Goal: Transaction & Acquisition: Purchase product/service

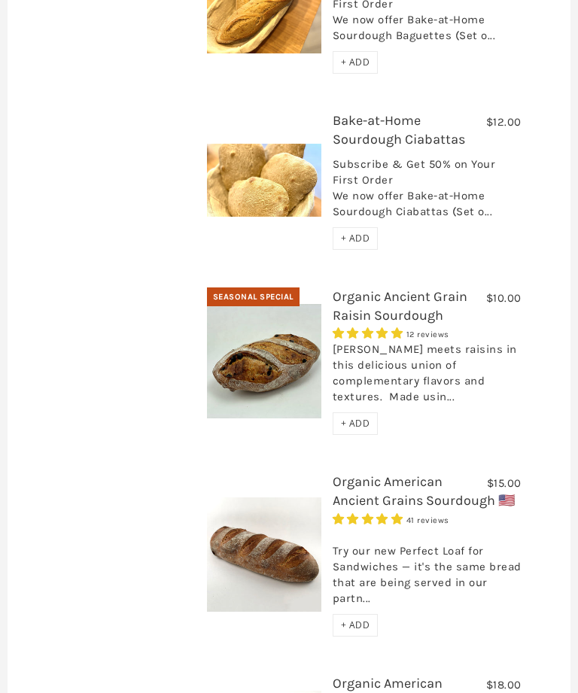
scroll to position [794, 0]
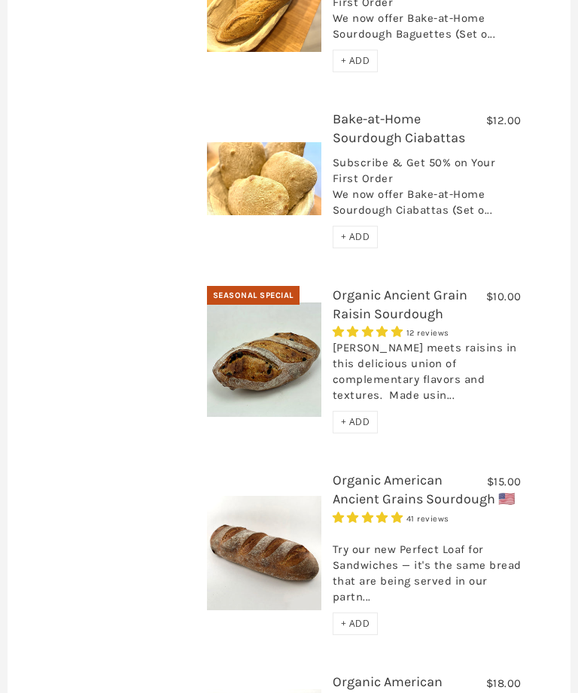
click at [388, 287] on link "Organic Ancient Grain Raisin Sourdough" at bounding box center [400, 304] width 135 height 35
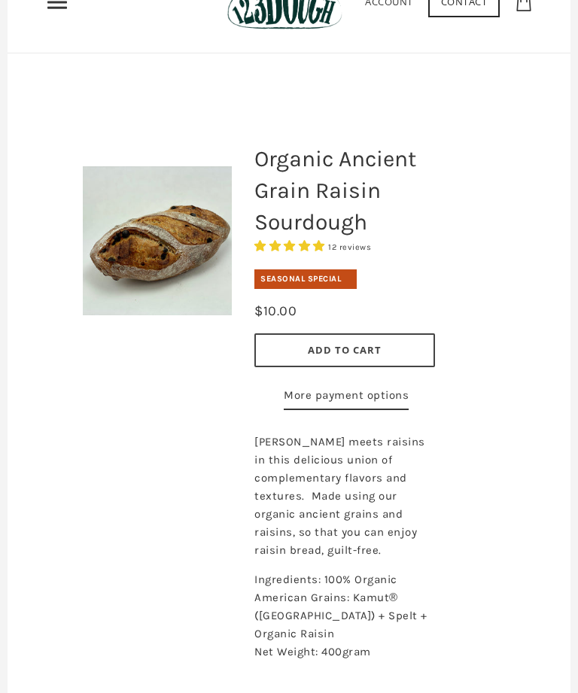
scroll to position [87, 0]
click at [502, 254] on div "Organic Ancient Grain Raisin Sourdough 12 reviews Seasonal Special Default Titl…" at bounding box center [382, 392] width 301 height 600
click at [357, 351] on span "Add to Cart" at bounding box center [345, 351] width 74 height 14
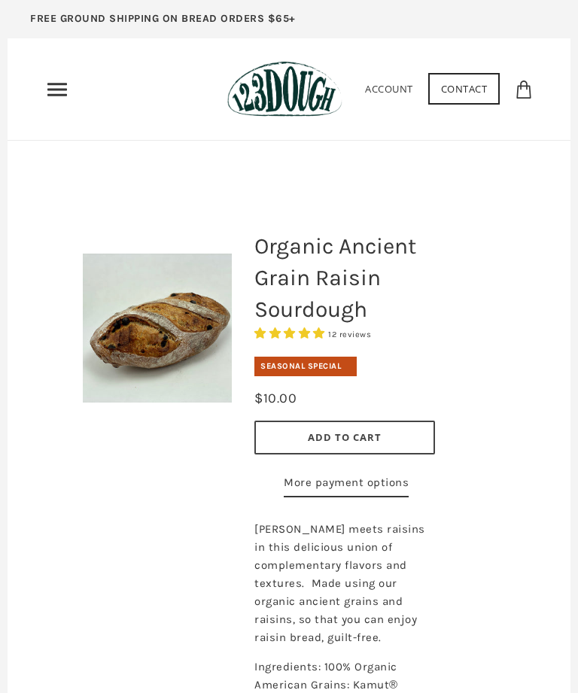
scroll to position [0, 0]
click at [530, 92] on use at bounding box center [523, 90] width 14 height 18
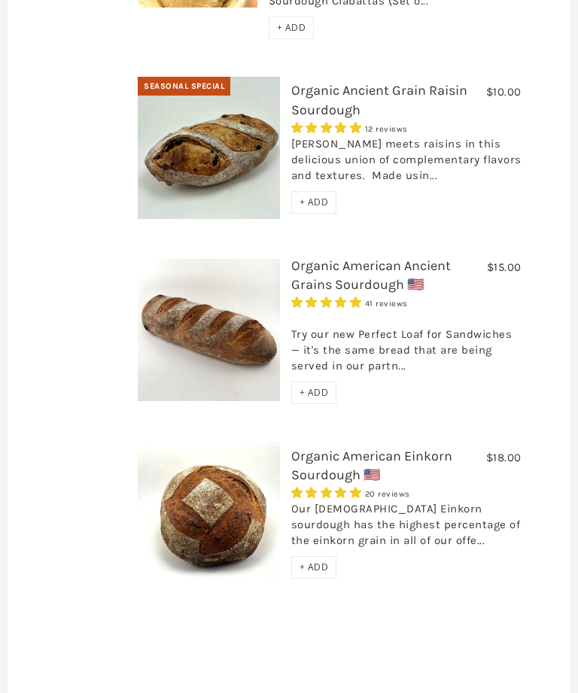
scroll to position [1093, 0]
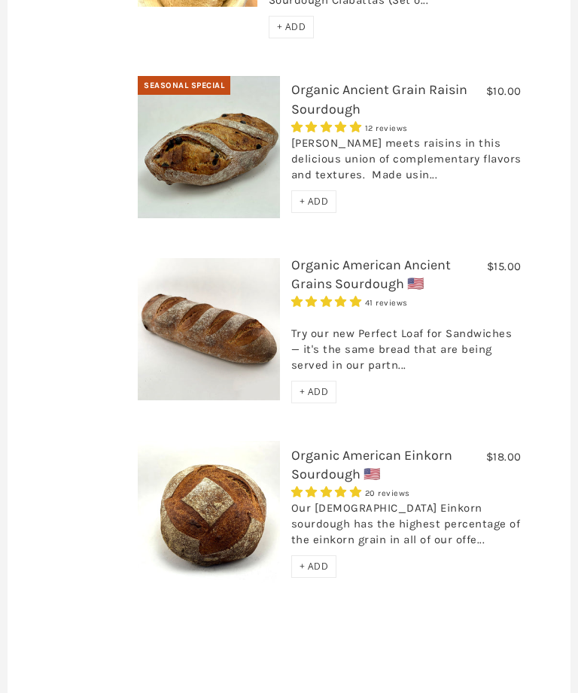
click at [356, 257] on link "Organic American Ancient Grains Sourdough 🇺🇸" at bounding box center [371, 274] width 160 height 35
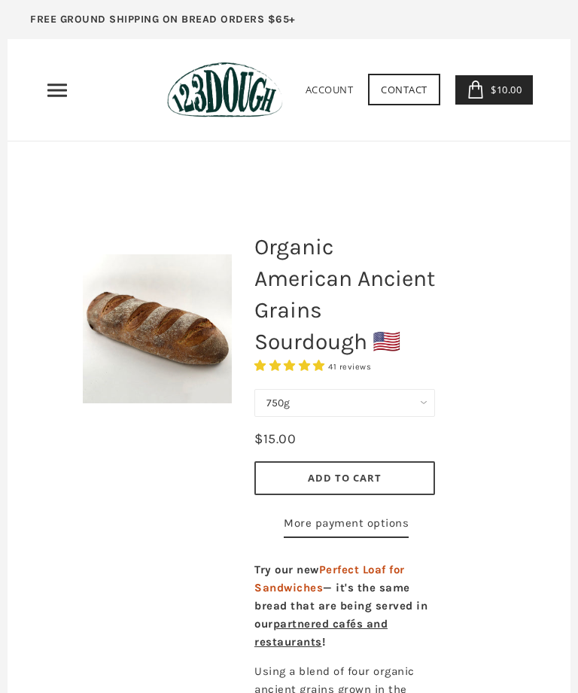
click at [423, 404] on select "750g Perfect Loaf for Sandwiches (Whole, 1500g) Perfect Loaf for Sandwiches (Ha…" at bounding box center [344, 403] width 181 height 28
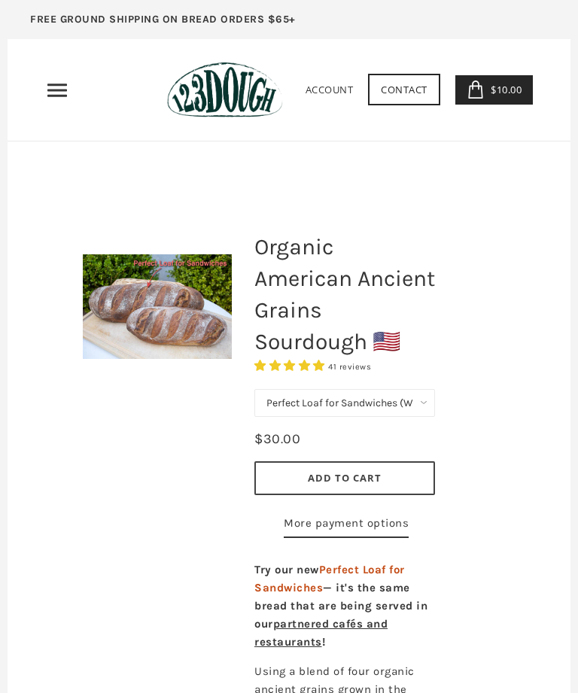
click at [427, 399] on select "750g Perfect Loaf for Sandwiches (Whole, 1500g) Perfect Loaf for Sandwiches (Ha…" at bounding box center [344, 403] width 181 height 28
select select "Perfect Loaf for Sandwiches (Half, 750g)"
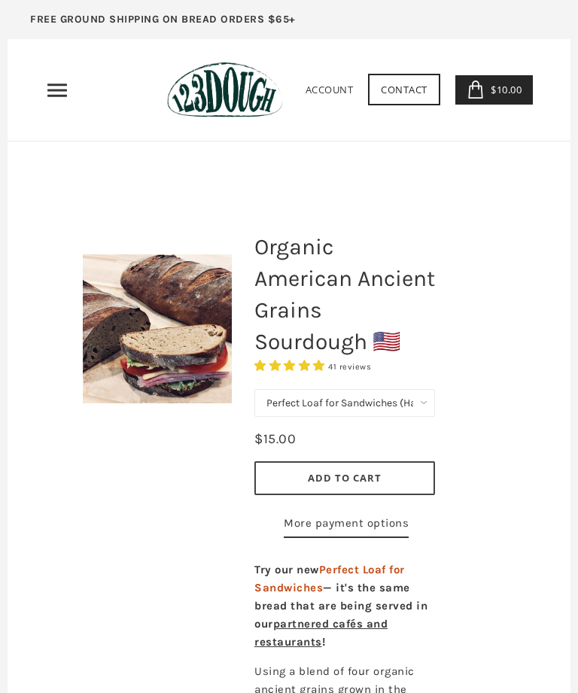
click at [424, 404] on select "750g Perfect Loaf for Sandwiches (Whole, 1500g) Perfect Loaf for Sandwiches (Ha…" at bounding box center [344, 403] width 181 height 28
click at [345, 479] on span "Add to Cart" at bounding box center [345, 478] width 74 height 14
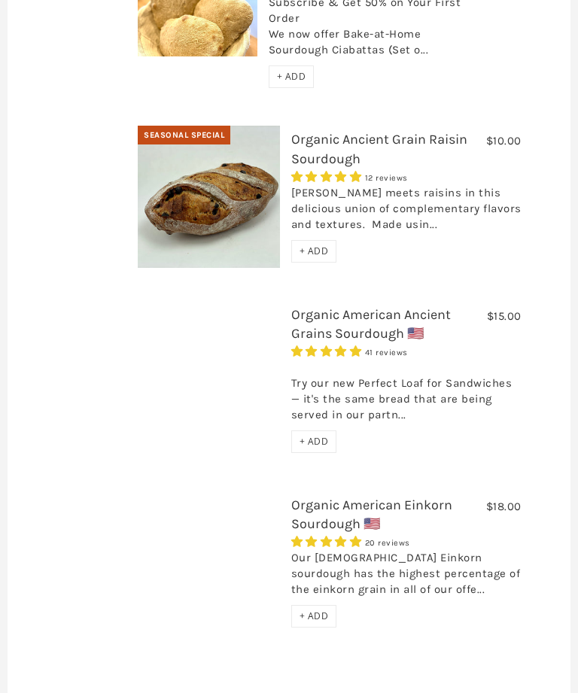
scroll to position [1058, 0]
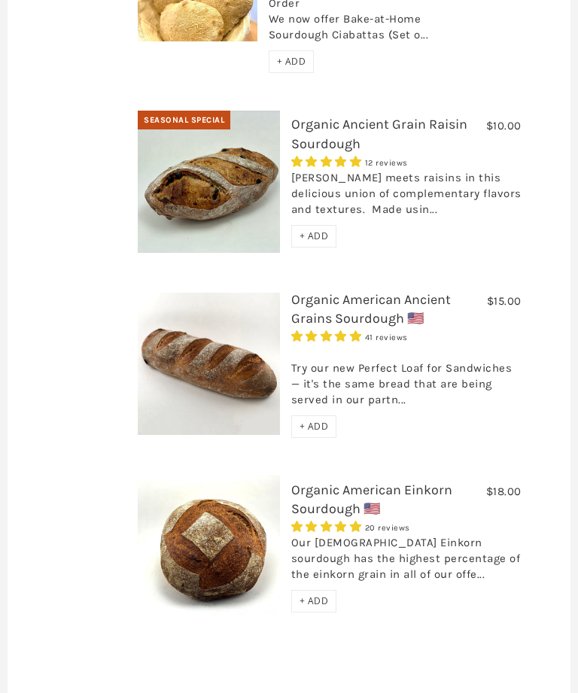
click at [338, 482] on link "Organic American Einkorn Sourdough 🇺🇸" at bounding box center [371, 499] width 161 height 35
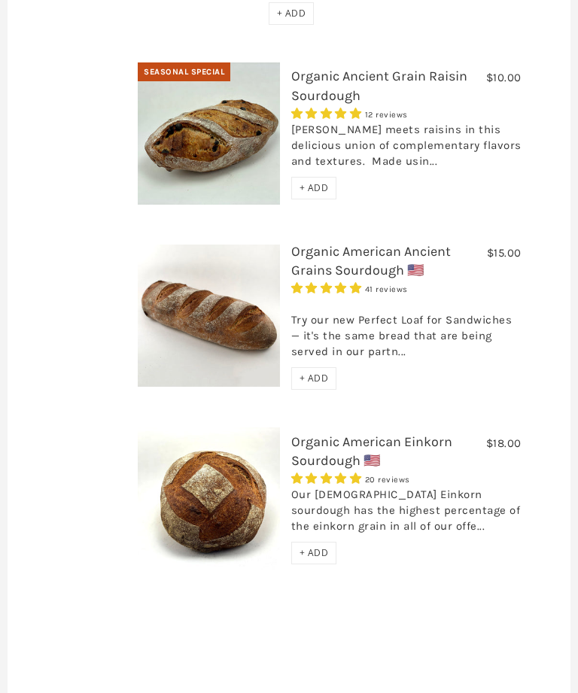
click at [350, 243] on link "Organic American Ancient Grains Sourdough 🇺🇸" at bounding box center [371, 260] width 160 height 35
click at [334, 68] on link "Organic Ancient Grain Raisin Sourdough" at bounding box center [379, 85] width 176 height 35
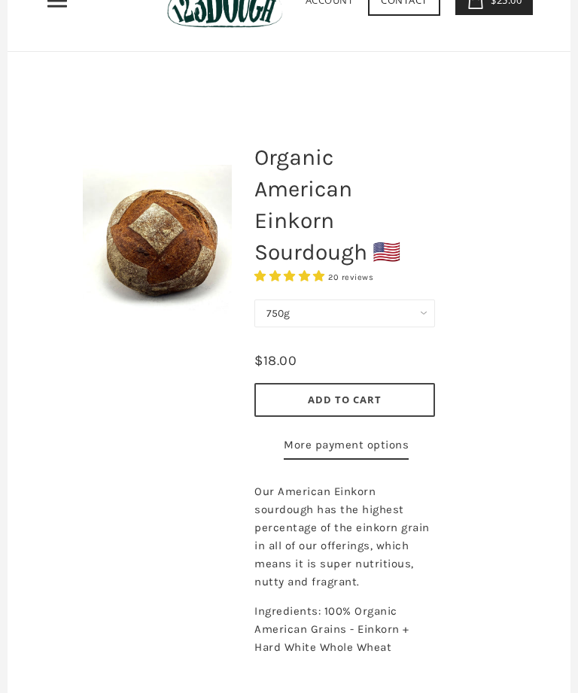
scroll to position [69, 0]
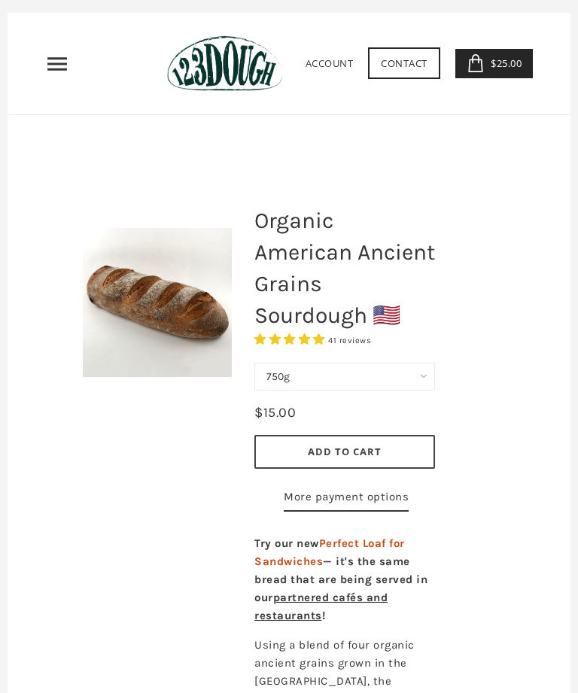
scroll to position [26, 0]
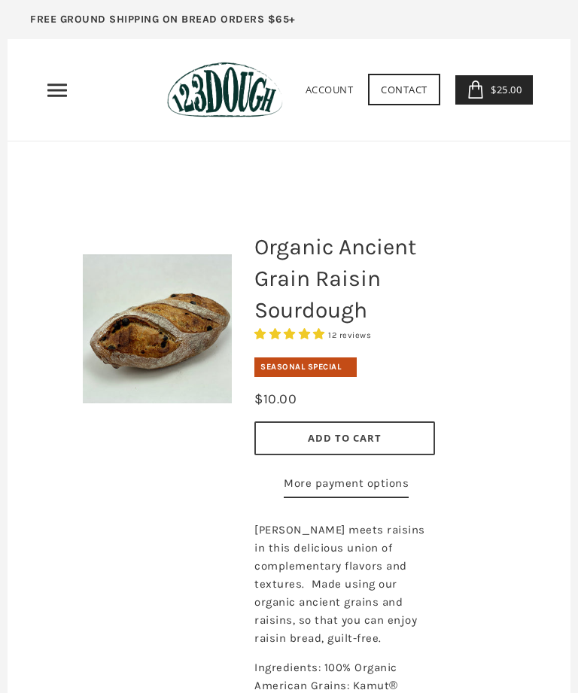
click at [507, 93] on span "$25.00" at bounding box center [504, 90] width 35 height 14
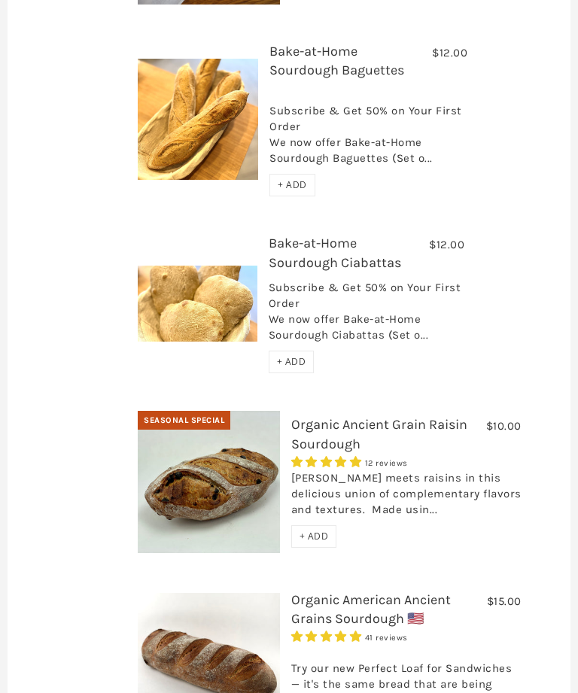
scroll to position [759, 0]
click at [339, 416] on link "Organic Ancient Grain Raisin Sourdough" at bounding box center [379, 433] width 176 height 35
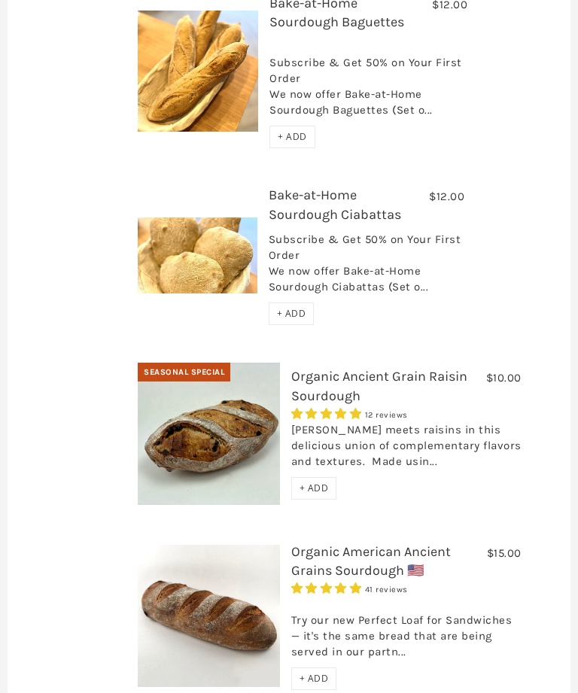
click at [342, 543] on link "Organic American Ancient Grains Sourdough 🇺🇸" at bounding box center [371, 560] width 160 height 35
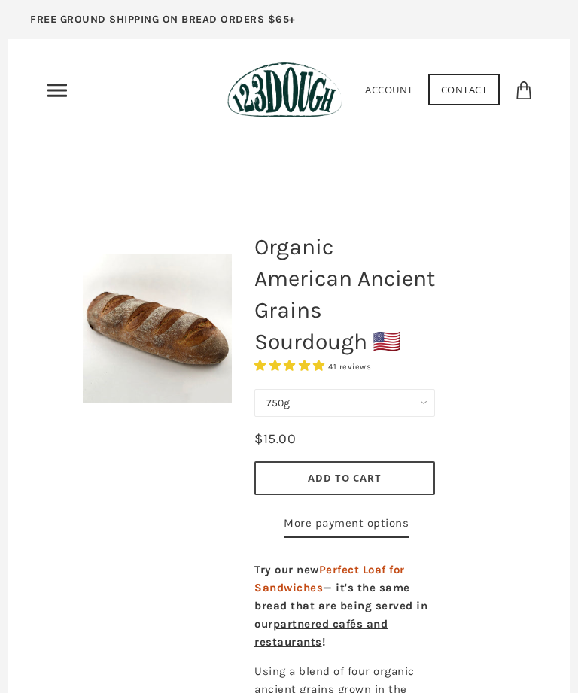
click at [427, 406] on select "750g Perfect Loaf for Sandwiches (Whole, 1500g) Perfect Loaf for Sandwiches (Ha…" at bounding box center [344, 403] width 181 height 28
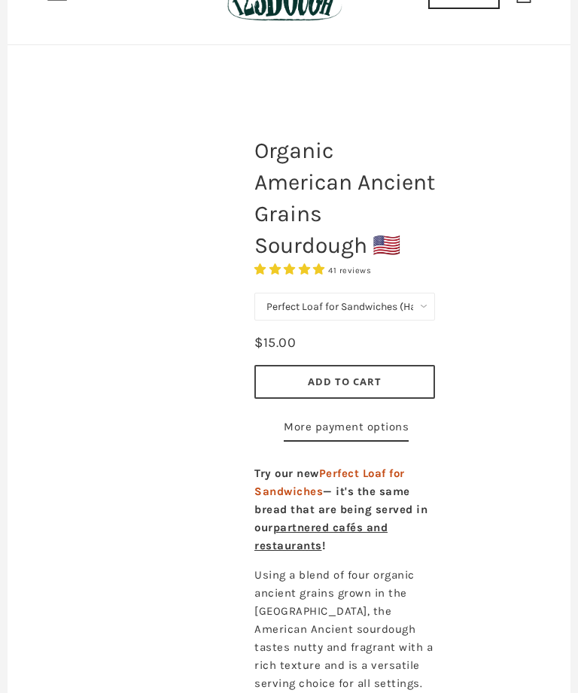
scroll to position [96, 0]
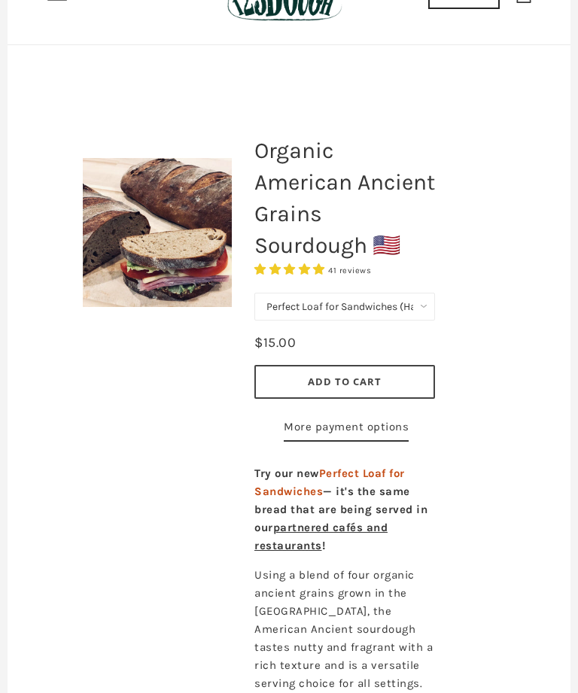
click at [408, 306] on select "750g Perfect Loaf for Sandwiches (Whole, 1500g) Perfect Loaf for Sandwiches (Ha…" at bounding box center [344, 308] width 181 height 28
select select "Perfect Loaf for Sandwiches (Whole, 1500g)"
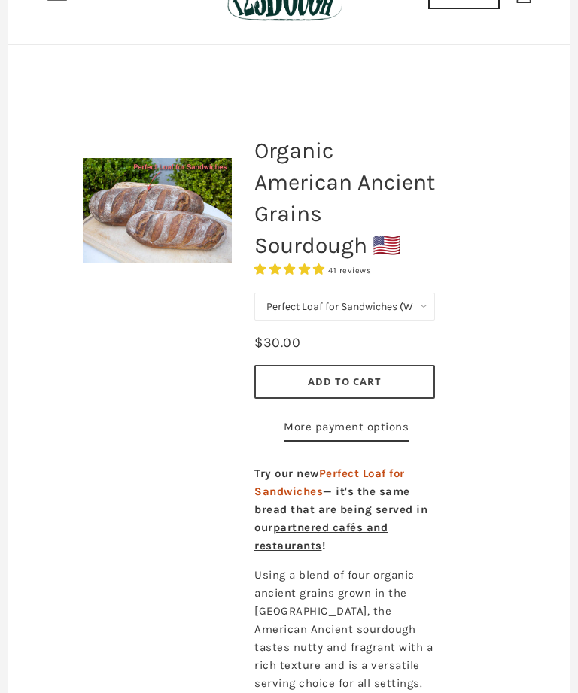
click at [354, 382] on span "Add to Cart" at bounding box center [345, 382] width 74 height 14
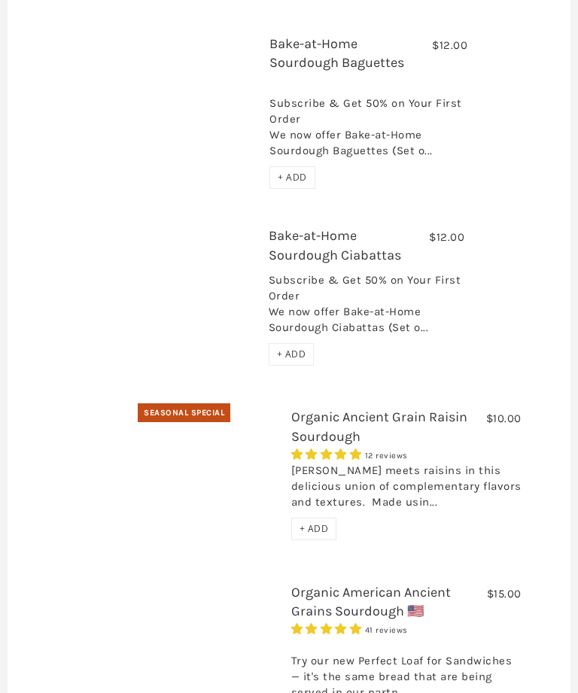
scroll to position [771, 0]
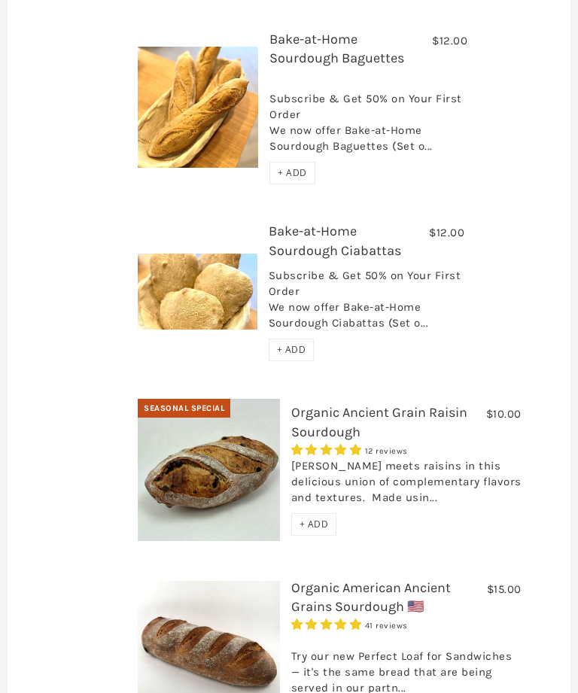
click at [371, 458] on div "Sourdough meets raisins in this delicious union of complementary flavors and te…" at bounding box center [406, 485] width 230 height 55
click at [335, 404] on link "Organic Ancient Grain Raisin Sourdough" at bounding box center [379, 421] width 176 height 35
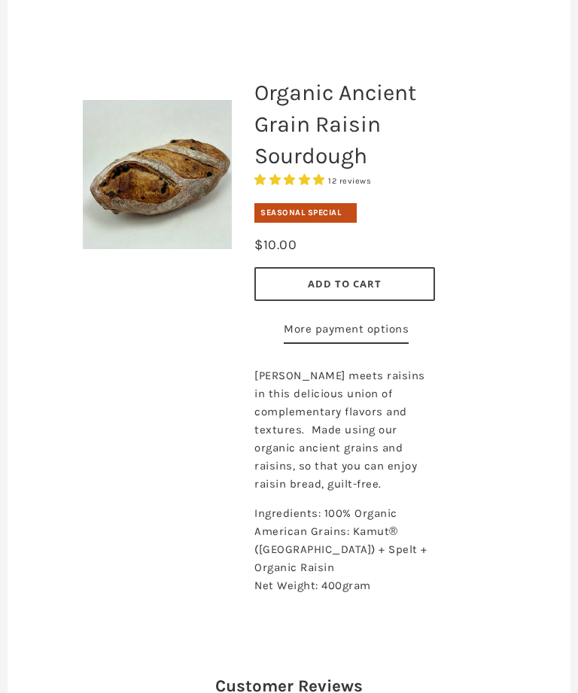
scroll to position [154, 0]
click at [354, 282] on span "Add to Cart" at bounding box center [345, 284] width 74 height 14
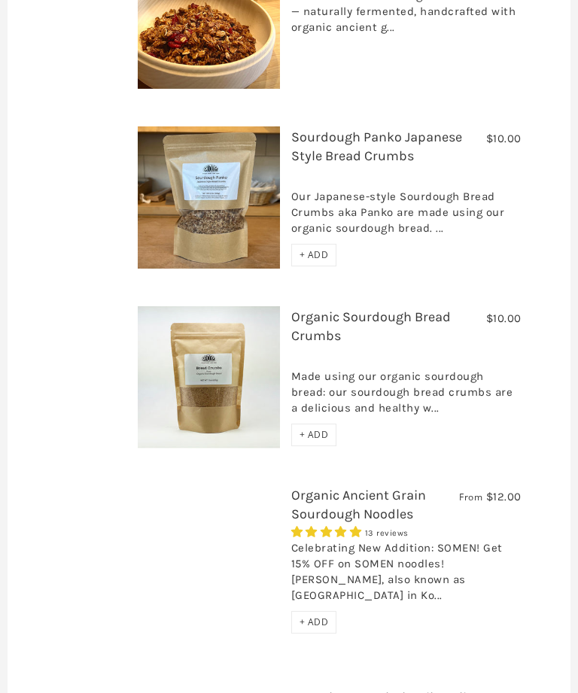
scroll to position [2179, 0]
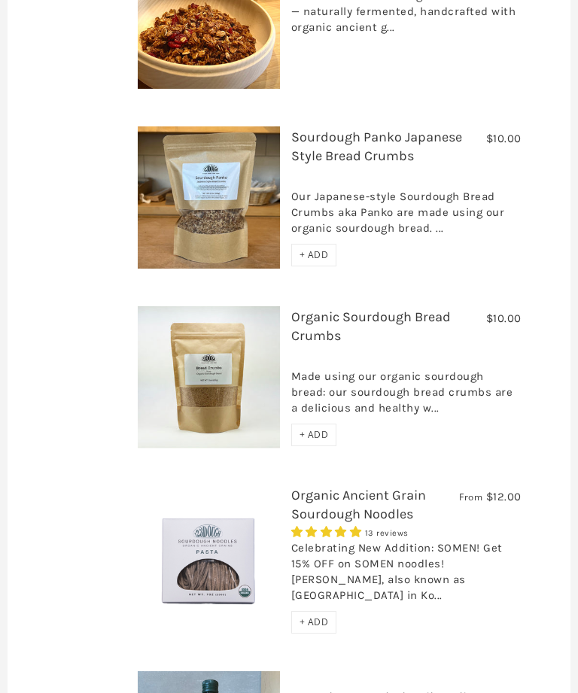
click at [336, 309] on link "Organic Sourdough Bread Crumbs" at bounding box center [371, 326] width 160 height 35
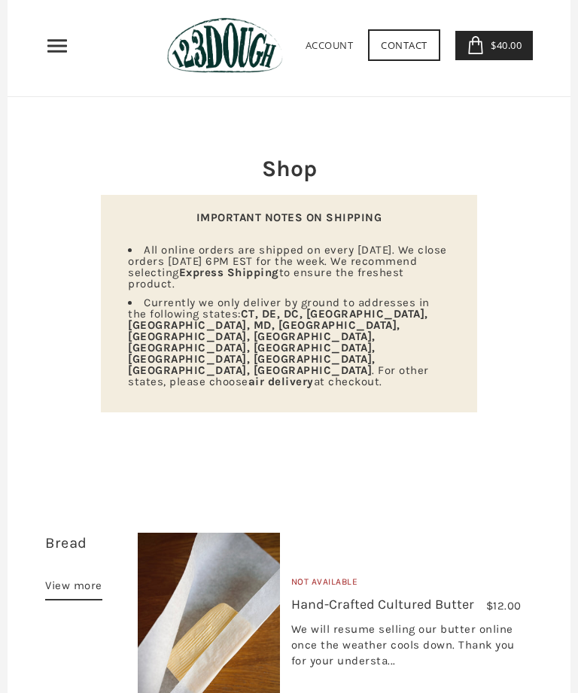
scroll to position [0, 0]
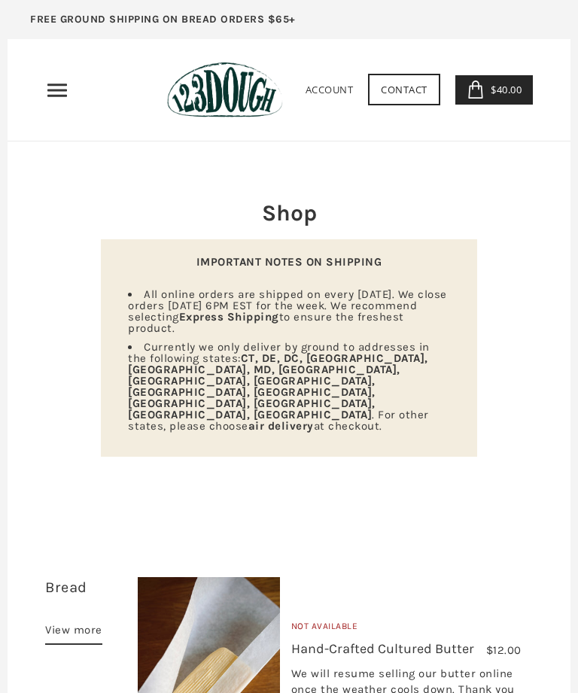
click at [513, 95] on span "$40.00" at bounding box center [504, 90] width 35 height 14
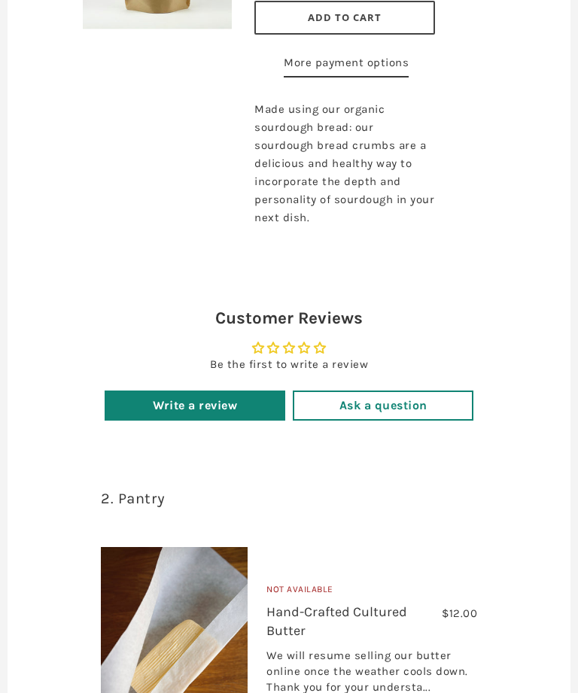
scroll to position [372, 0]
